Goal: Communication & Community: Participate in discussion

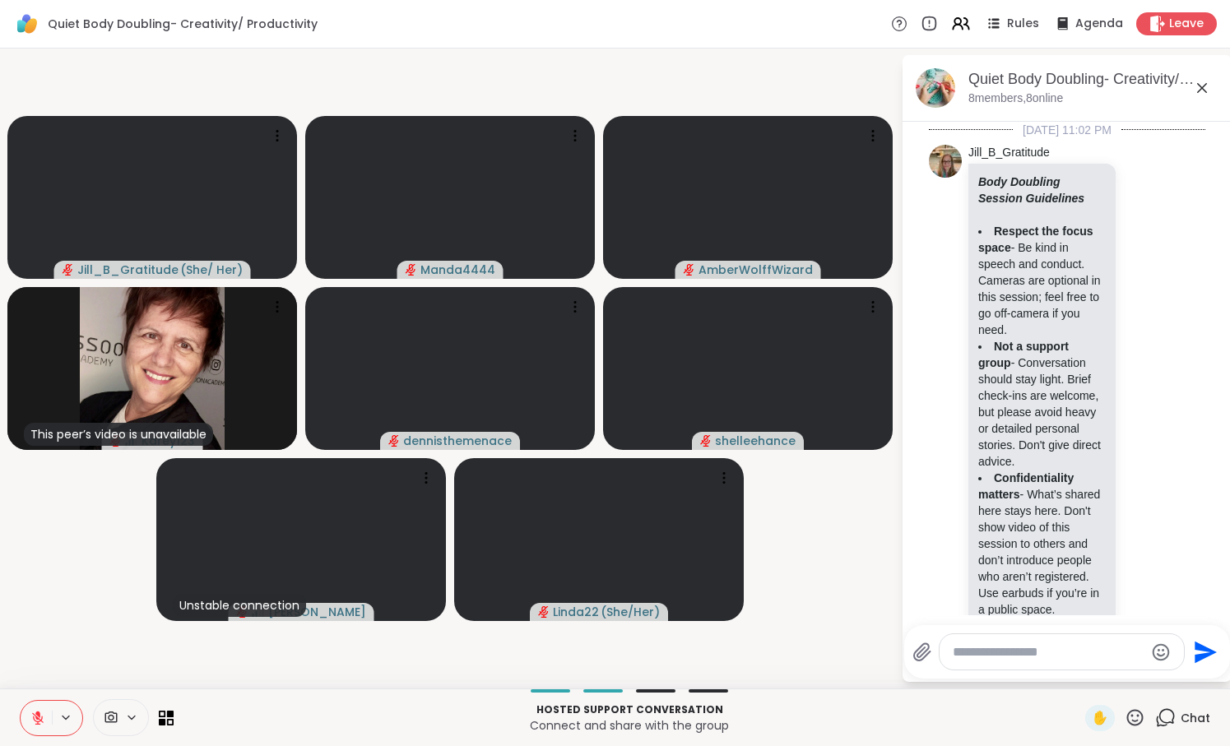
scroll to position [936, 0]
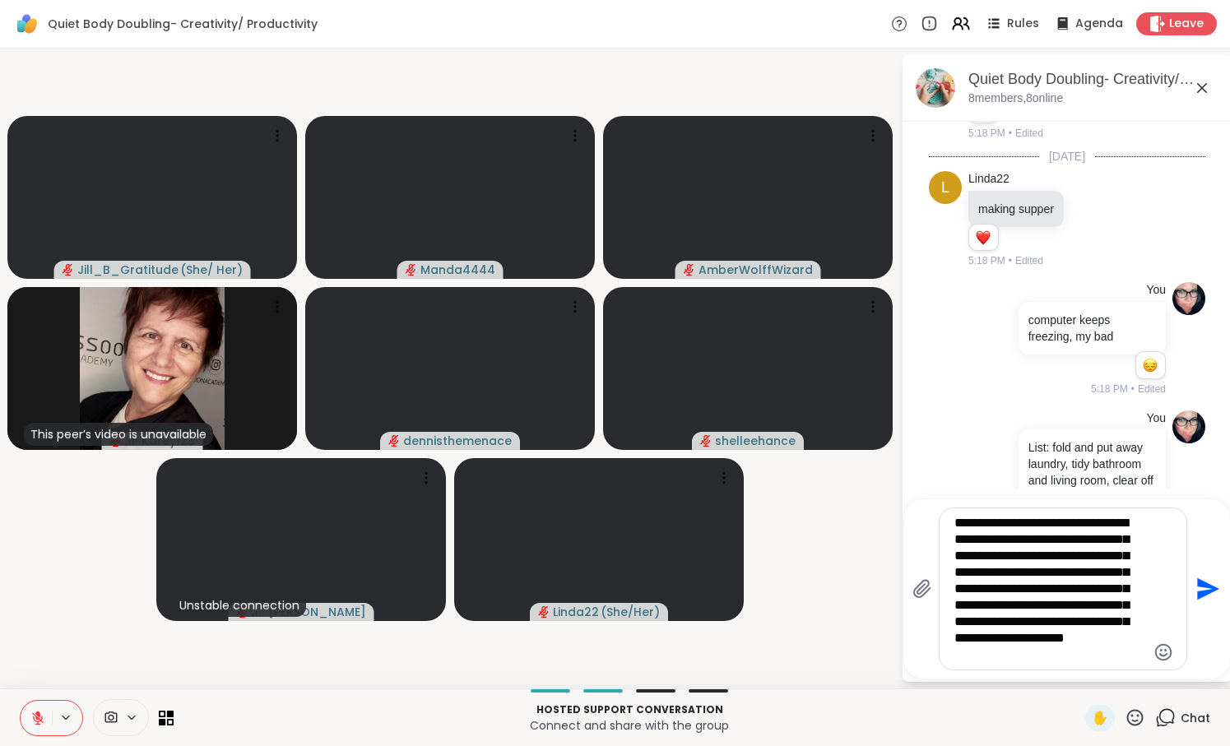
click at [1078, 624] on textarea "**********" at bounding box center [1050, 589] width 192 height 148
type textarea "**********"
click at [1207, 590] on icon "Send" at bounding box center [1208, 589] width 22 height 22
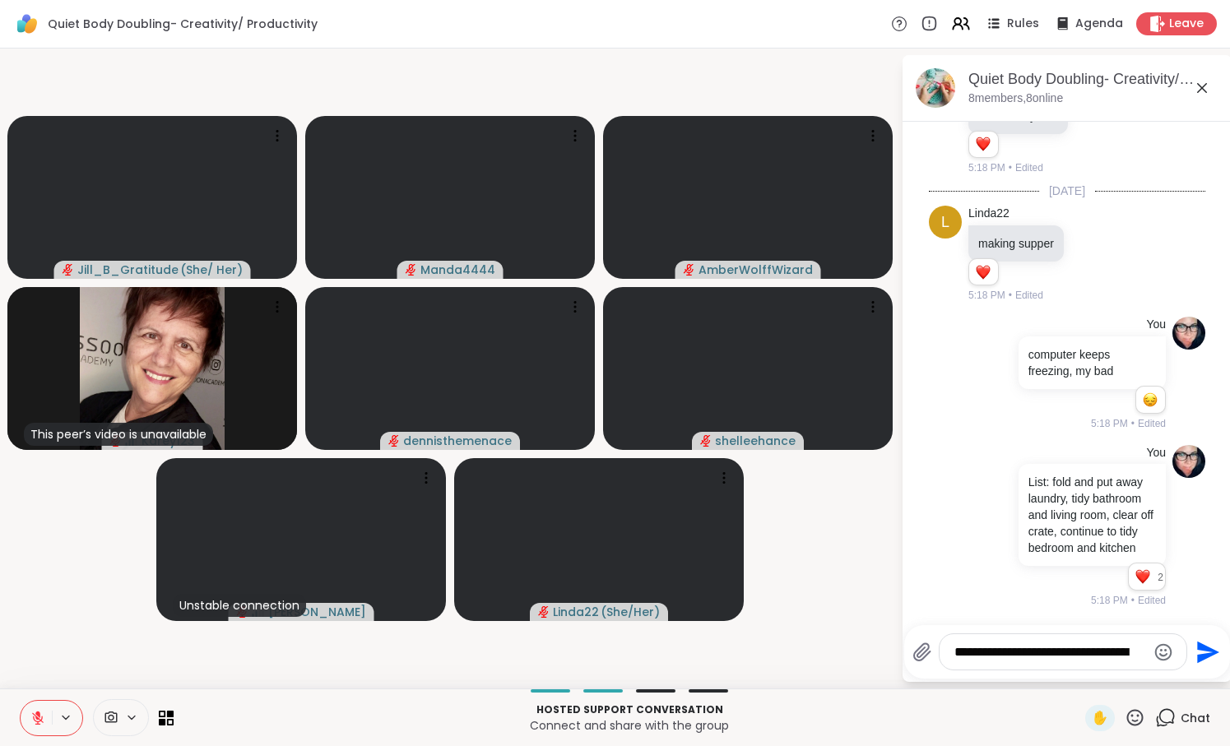
scroll to position [1221, 0]
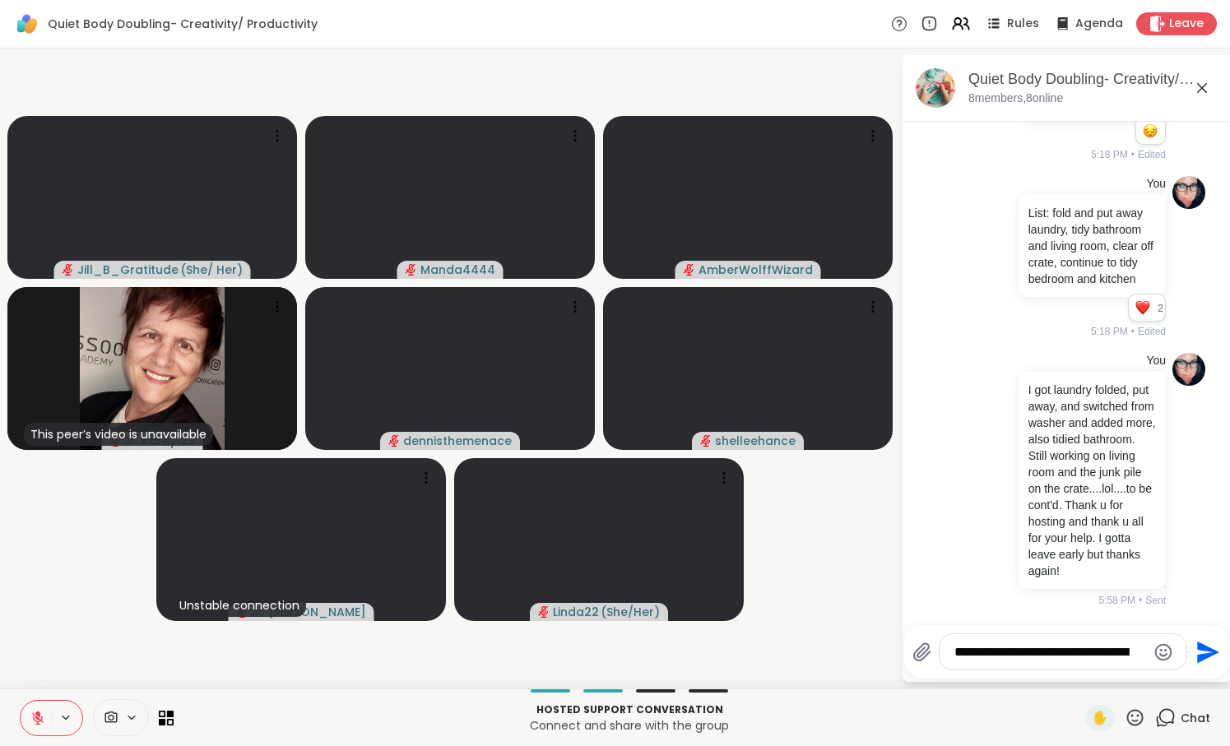
click at [1204, 92] on icon at bounding box center [1202, 88] width 20 height 20
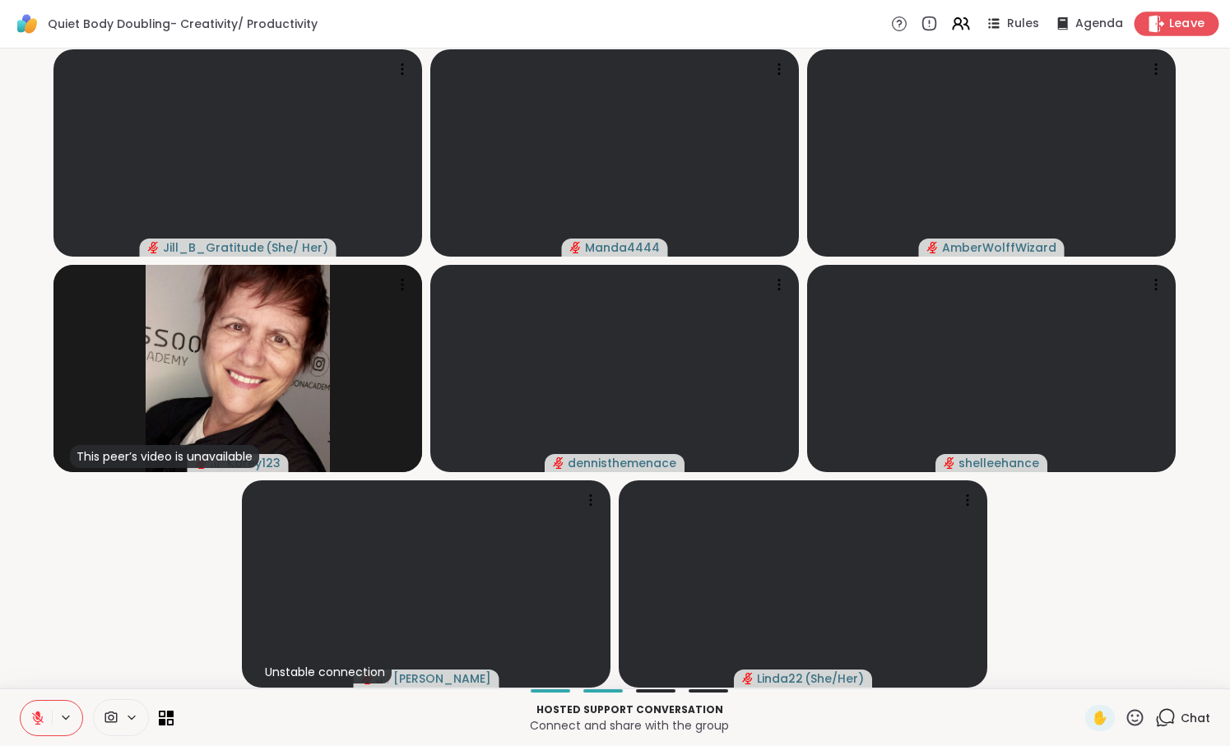
click at [1182, 25] on span "Leave" at bounding box center [1187, 24] width 36 height 17
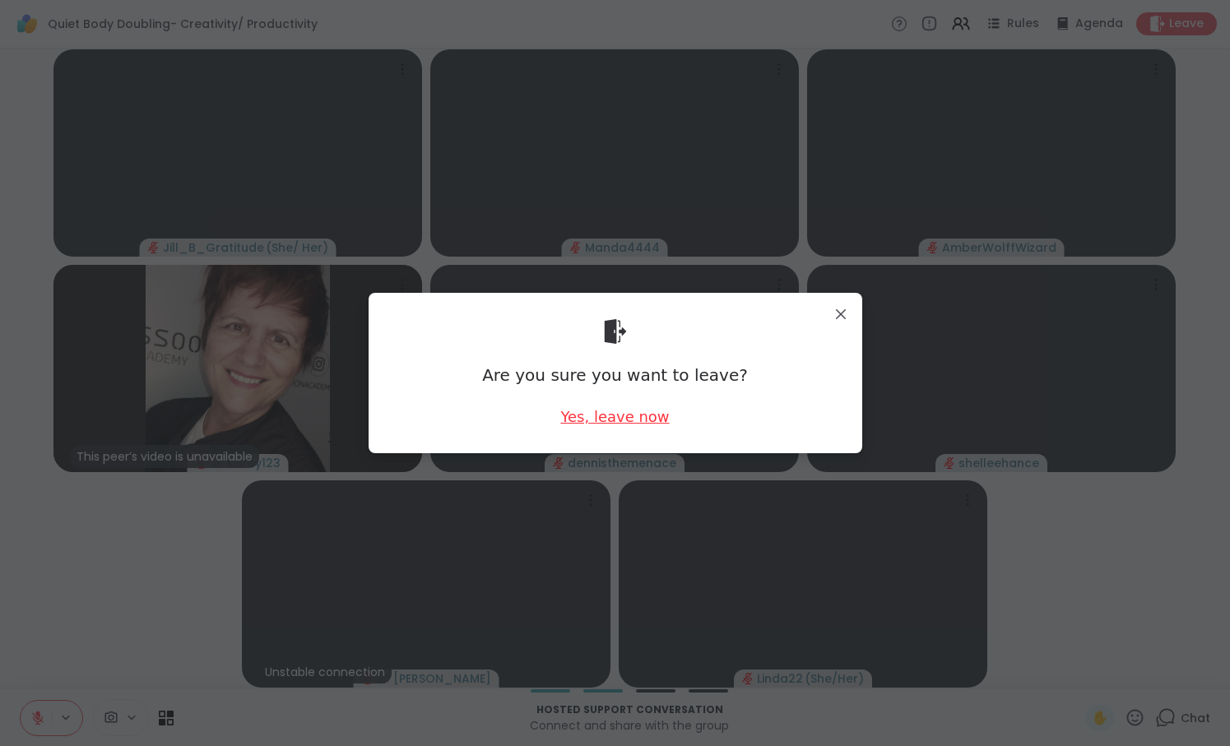
click at [624, 411] on div "Yes, leave now" at bounding box center [614, 416] width 109 height 21
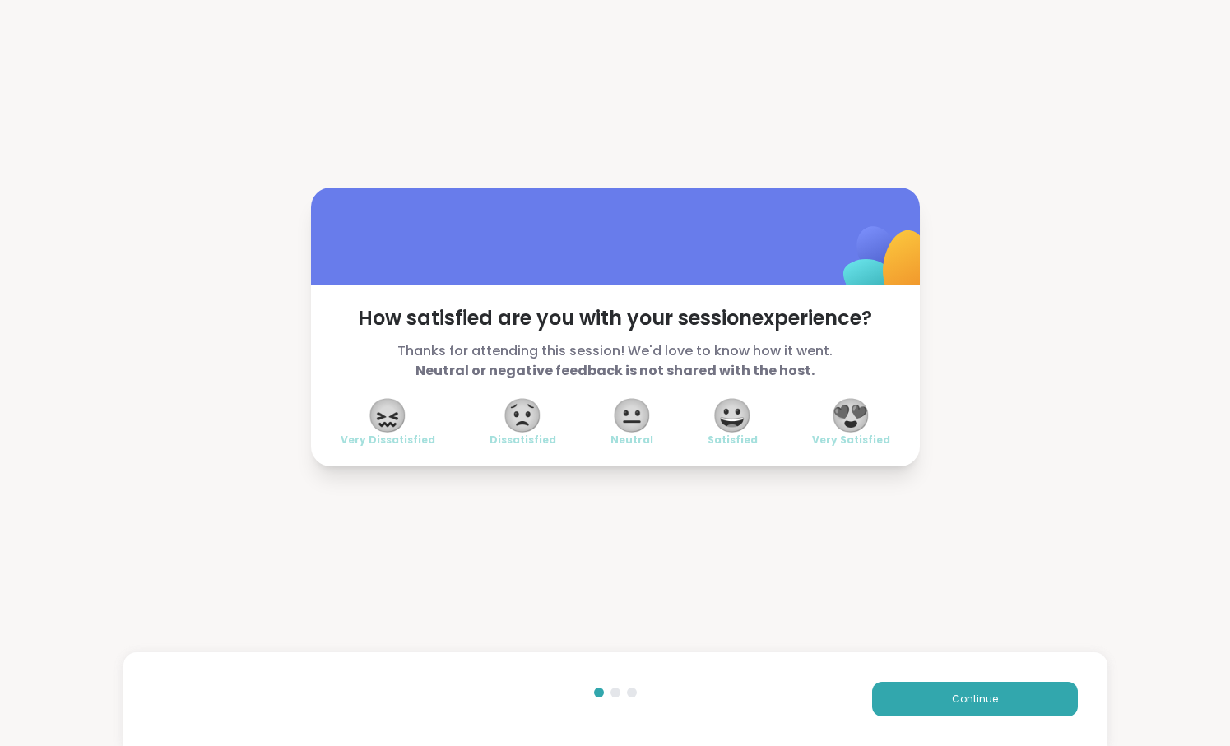
click at [850, 425] on span "😍" at bounding box center [850, 416] width 41 height 30
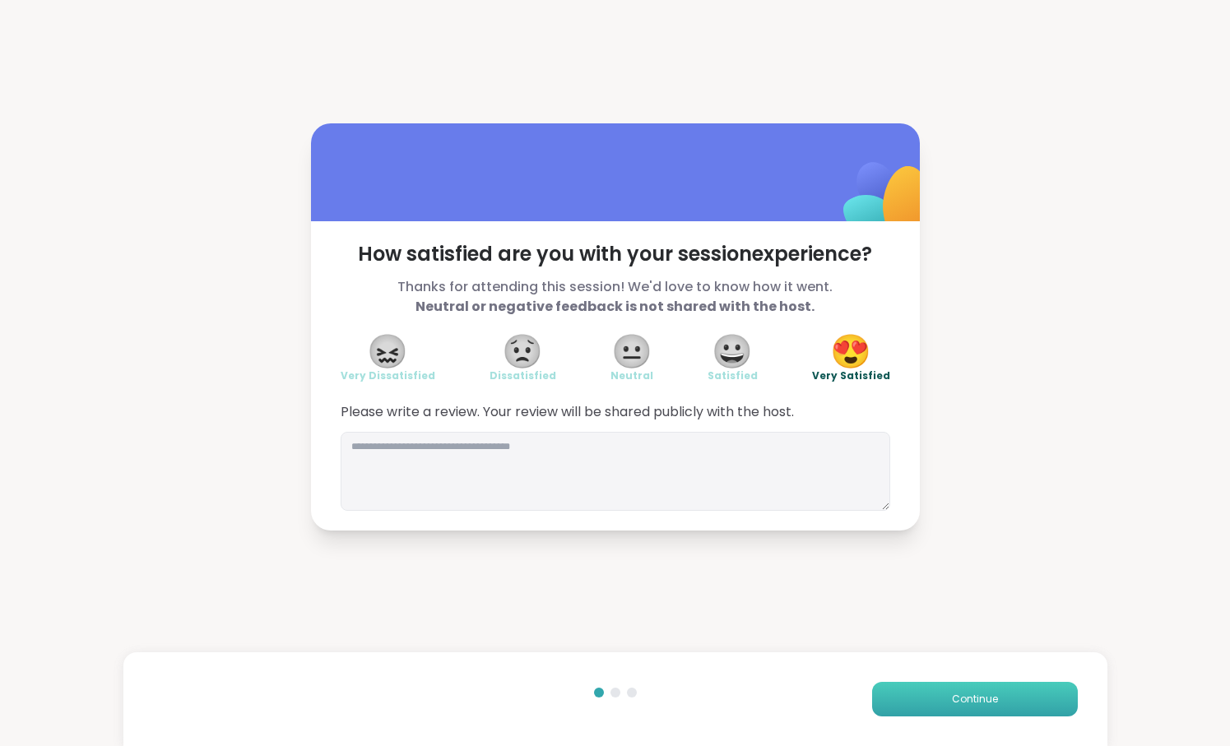
click at [938, 702] on button "Continue" at bounding box center [975, 699] width 206 height 35
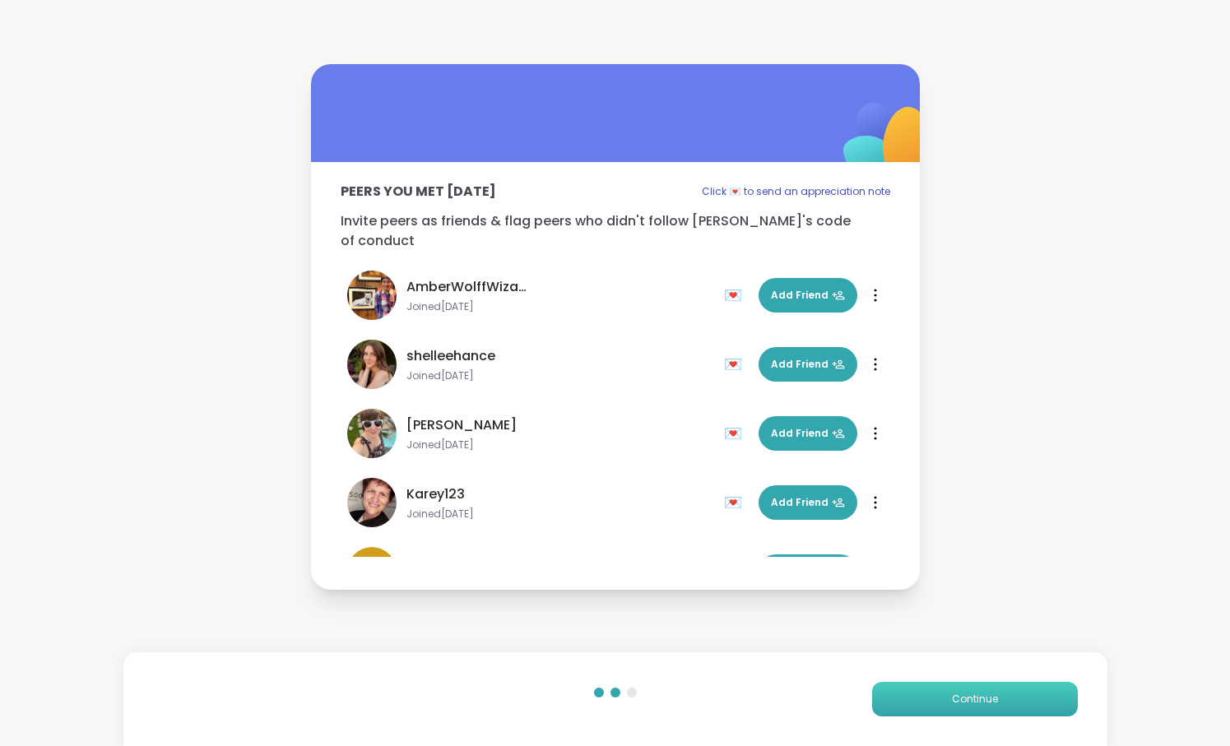
click at [938, 702] on button "Continue" at bounding box center [975, 699] width 206 height 35
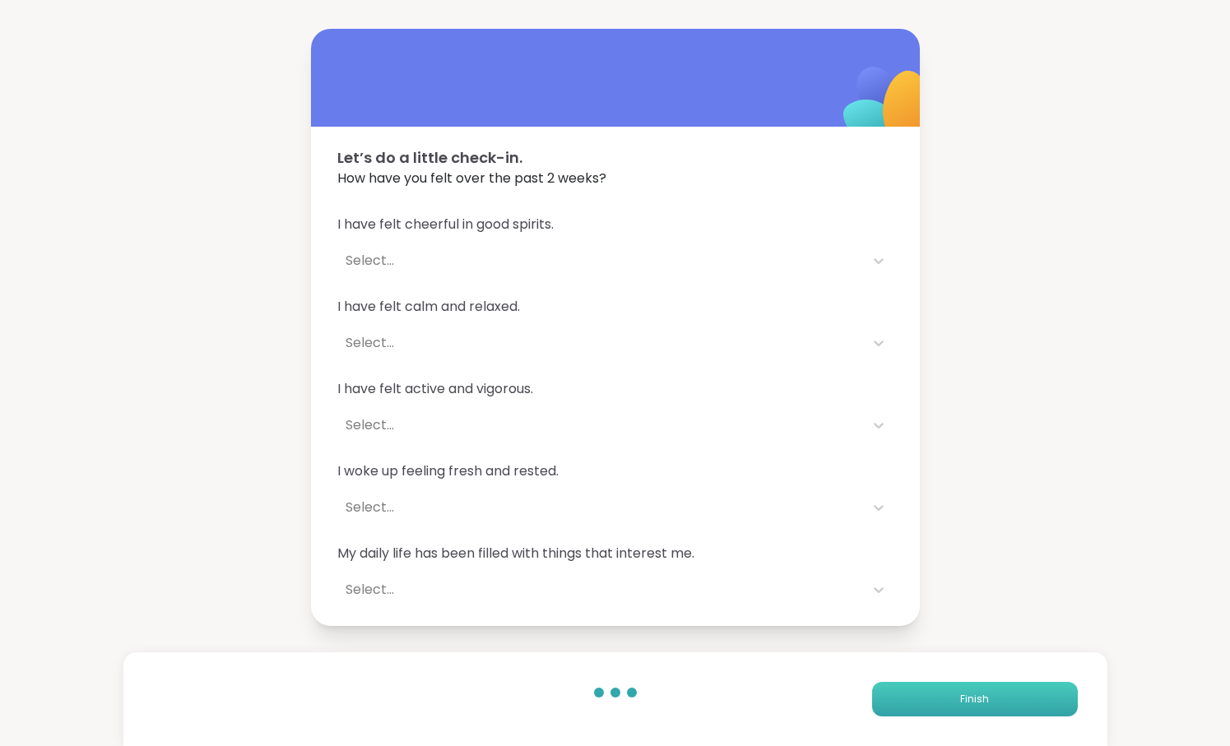
click at [938, 702] on button "Finish" at bounding box center [975, 699] width 206 height 35
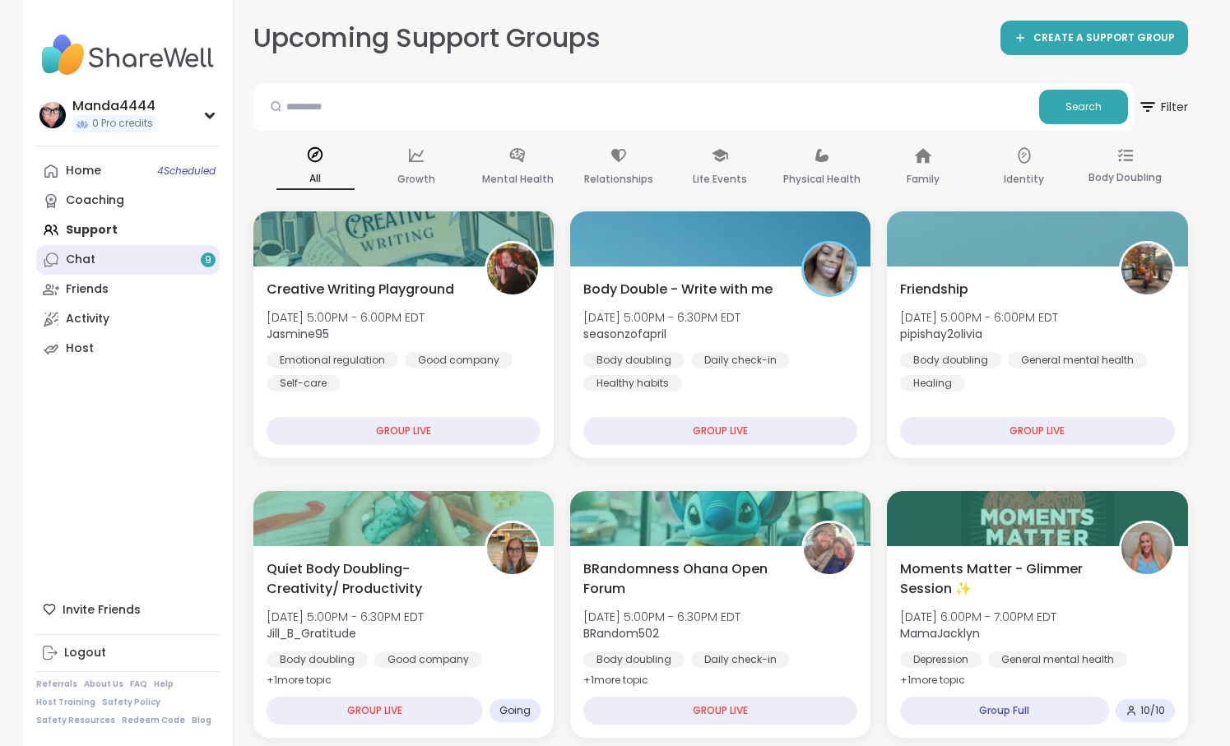
click at [88, 260] on div "Chat 9" at bounding box center [81, 260] width 30 height 16
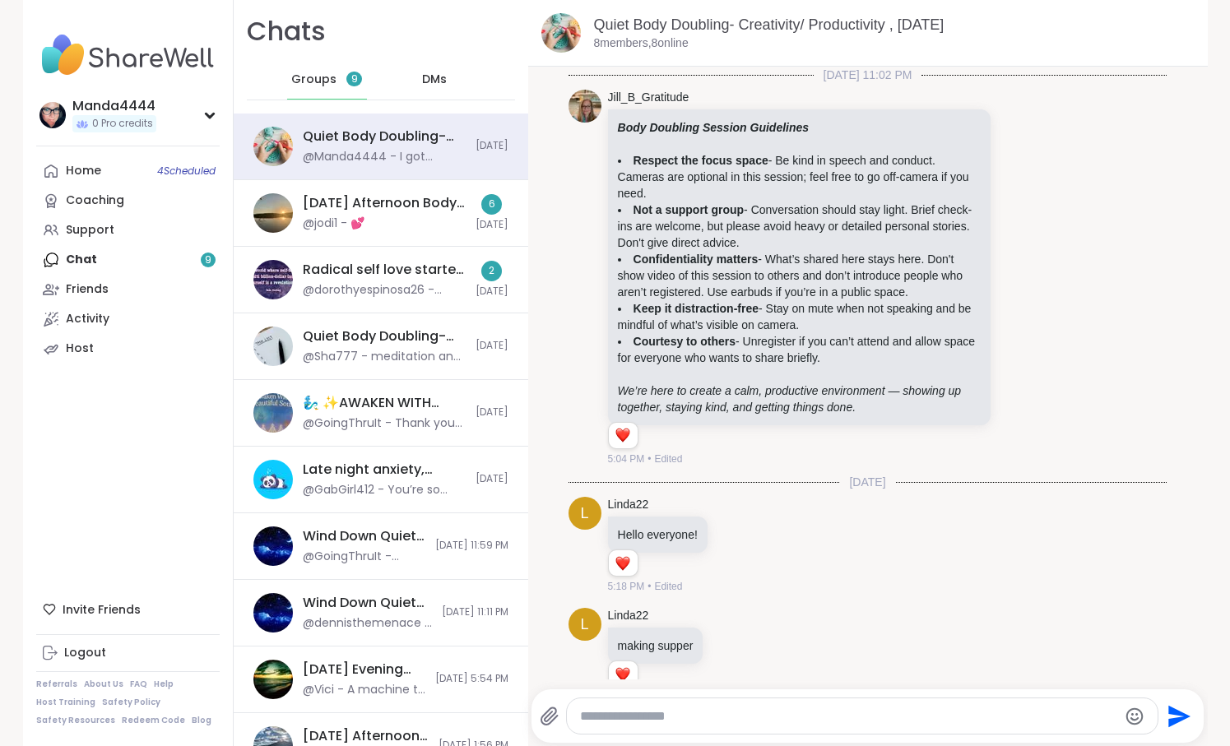
scroll to position [411, 0]
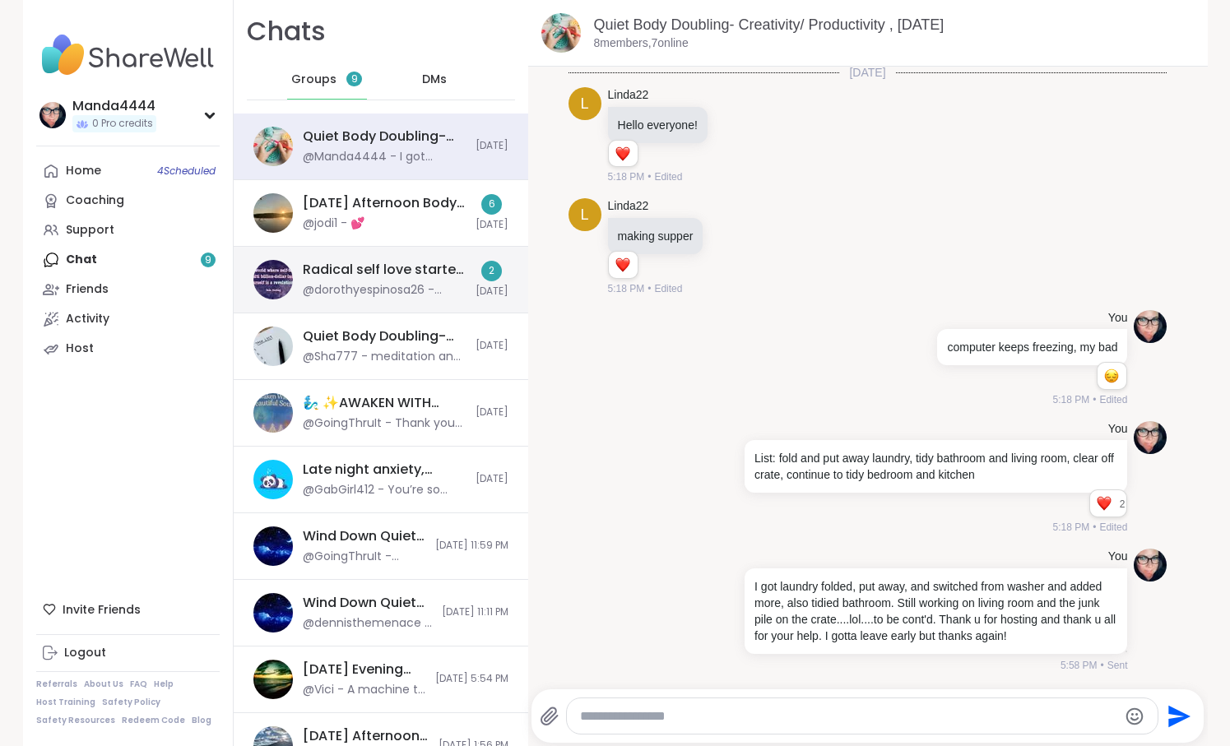
click at [424, 295] on div "@dorothyespinosa26 - moment by moment, I just do my best to put into practice i…" at bounding box center [384, 290] width 163 height 16
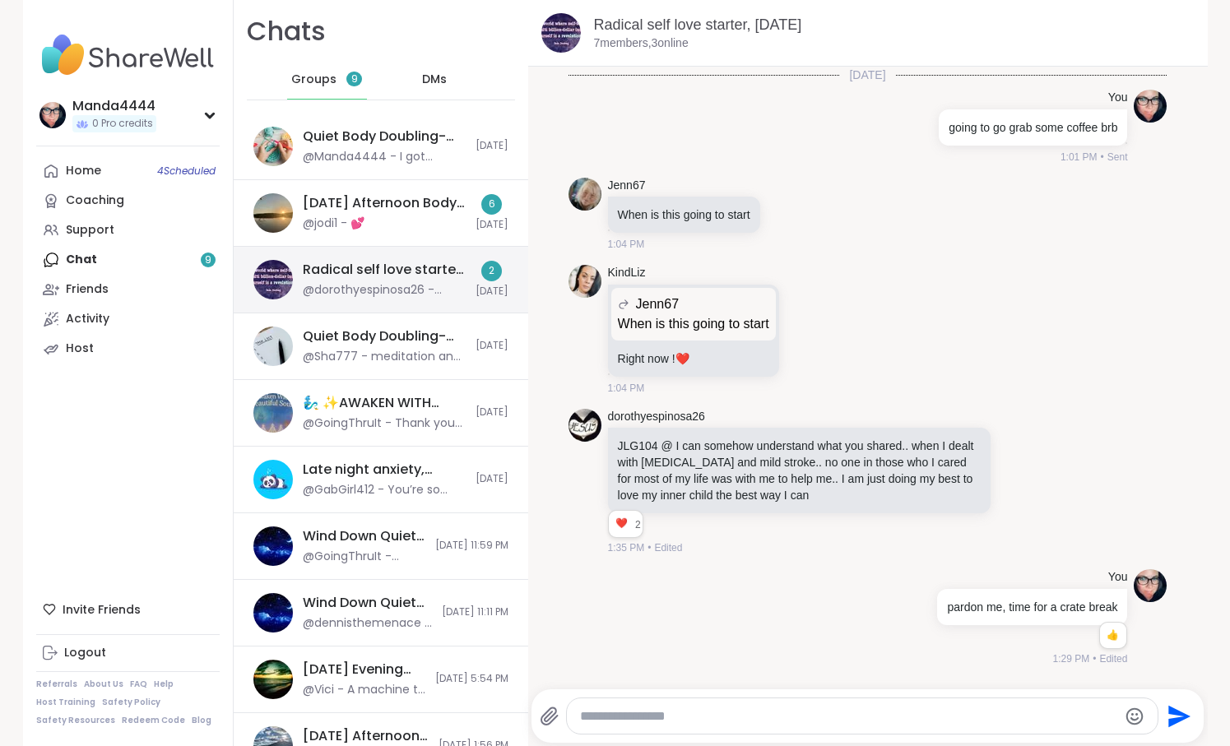
scroll to position [3078, 0]
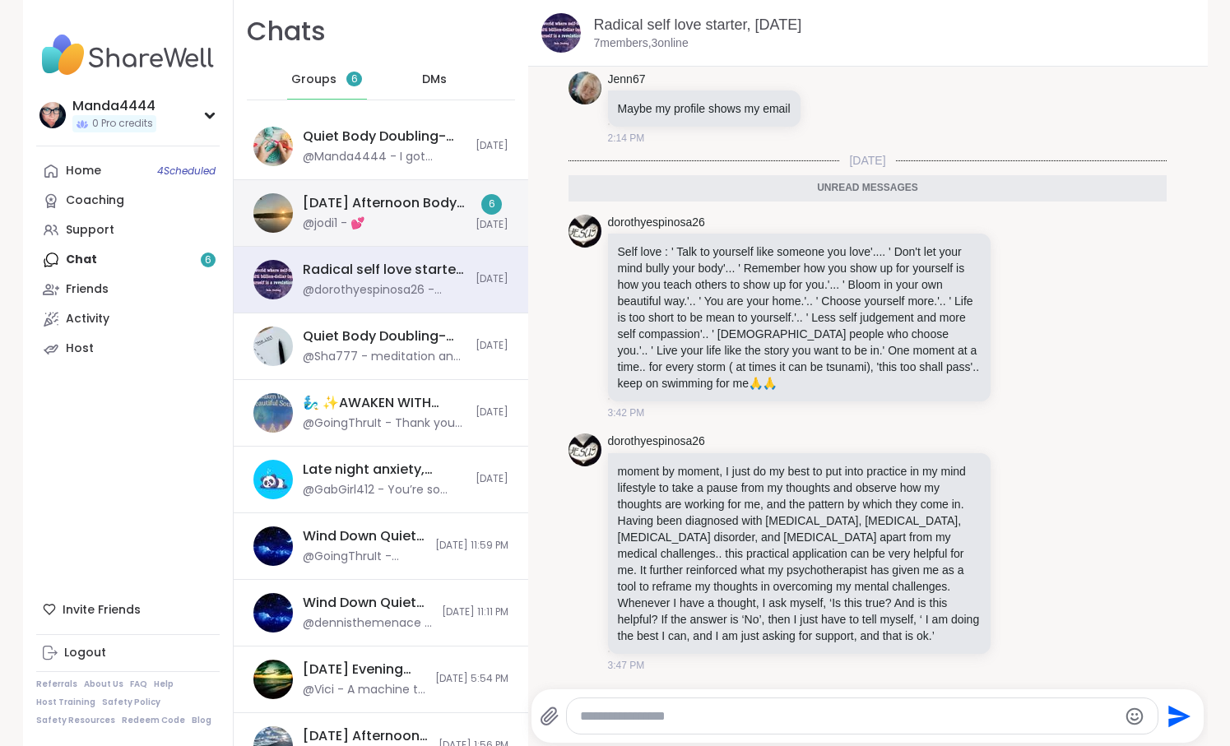
click at [368, 223] on div "[DATE] Afternoon Body Double Buddies, [DATE] @jodi1 - 💕" at bounding box center [384, 213] width 163 height 38
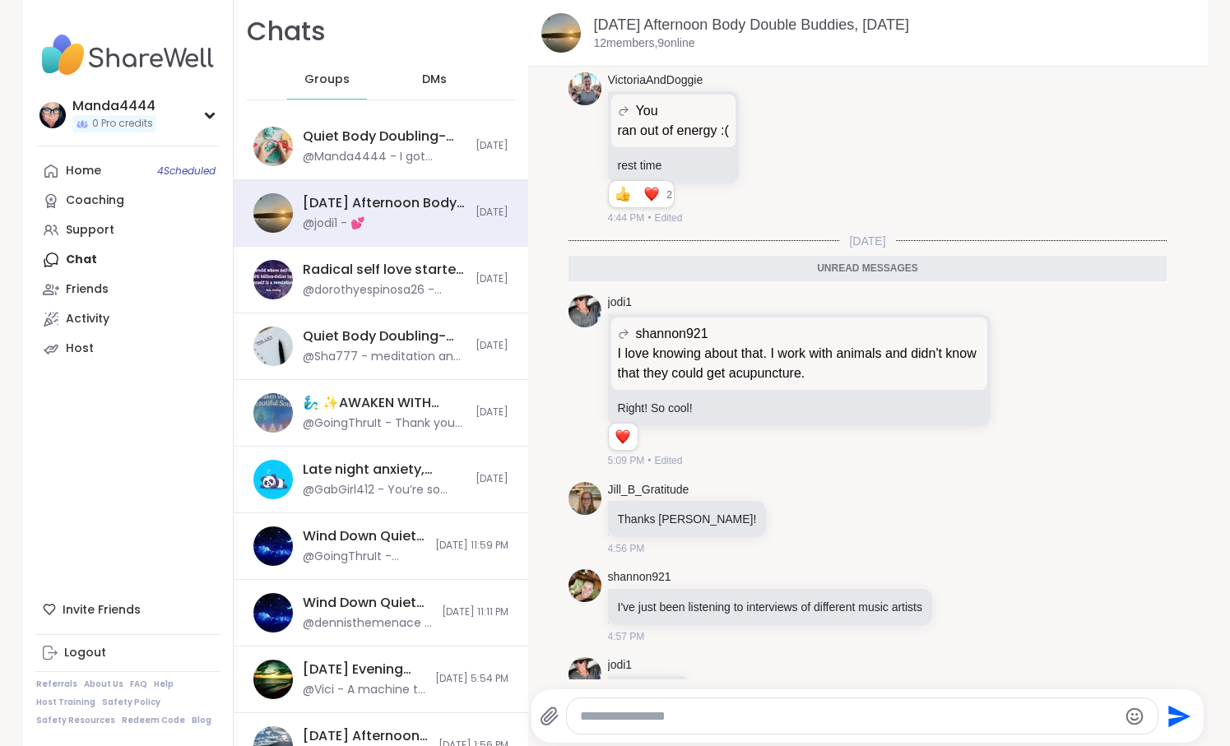
scroll to position [3209, 0]
